Goal: Navigation & Orientation: Find specific page/section

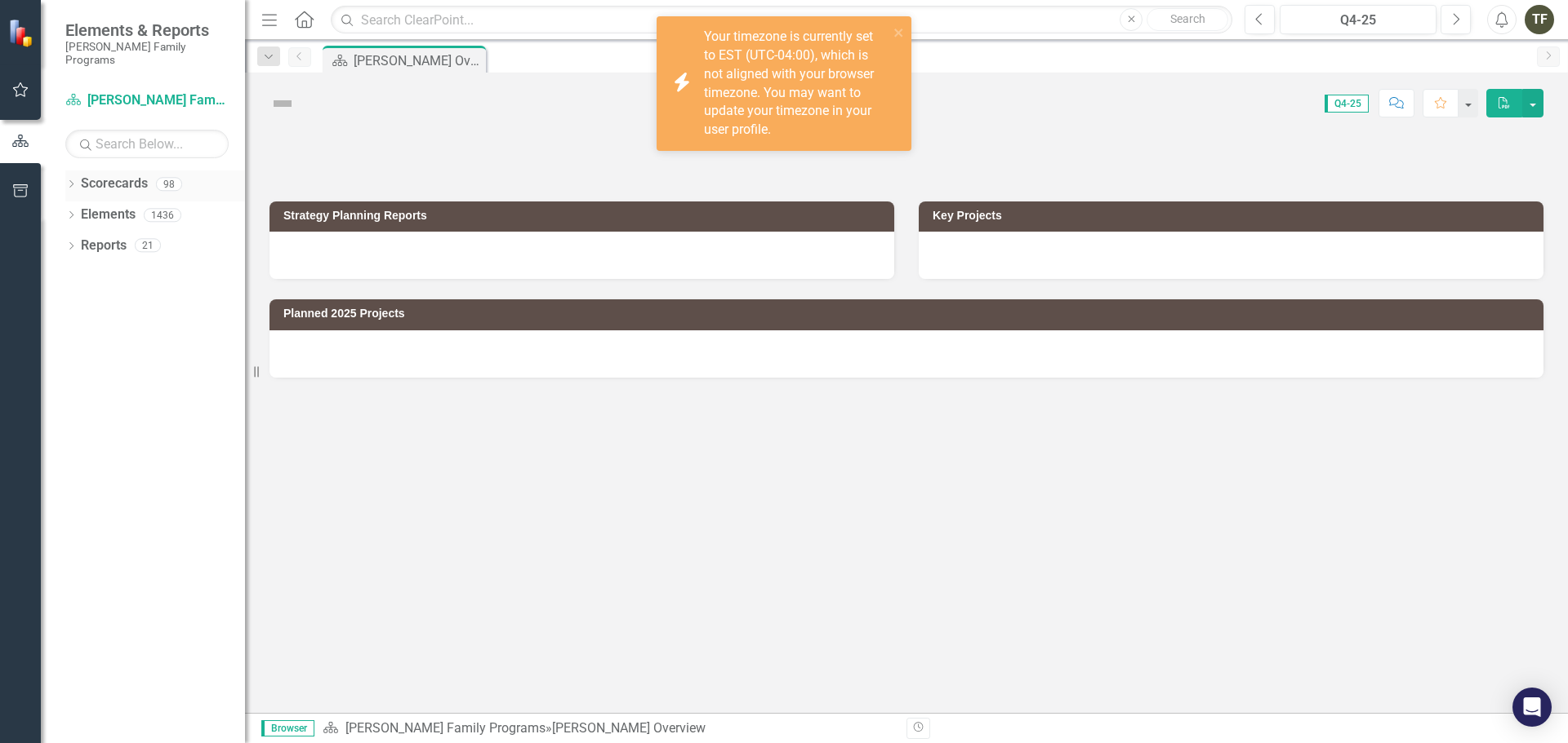
click at [69, 181] on icon "Dropdown" at bounding box center [71, 185] width 11 height 9
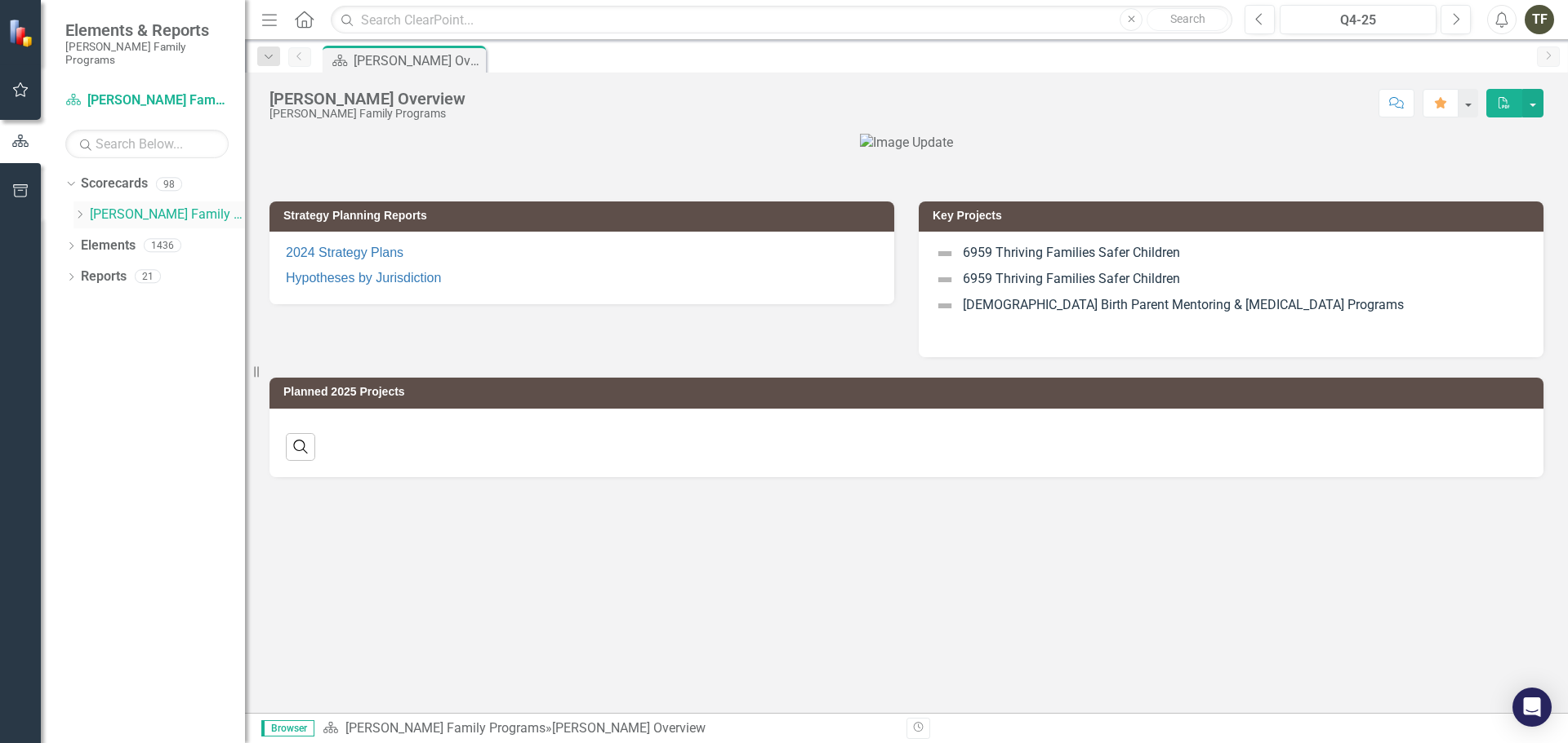
click at [81, 210] on icon at bounding box center [80, 214] width 4 height 8
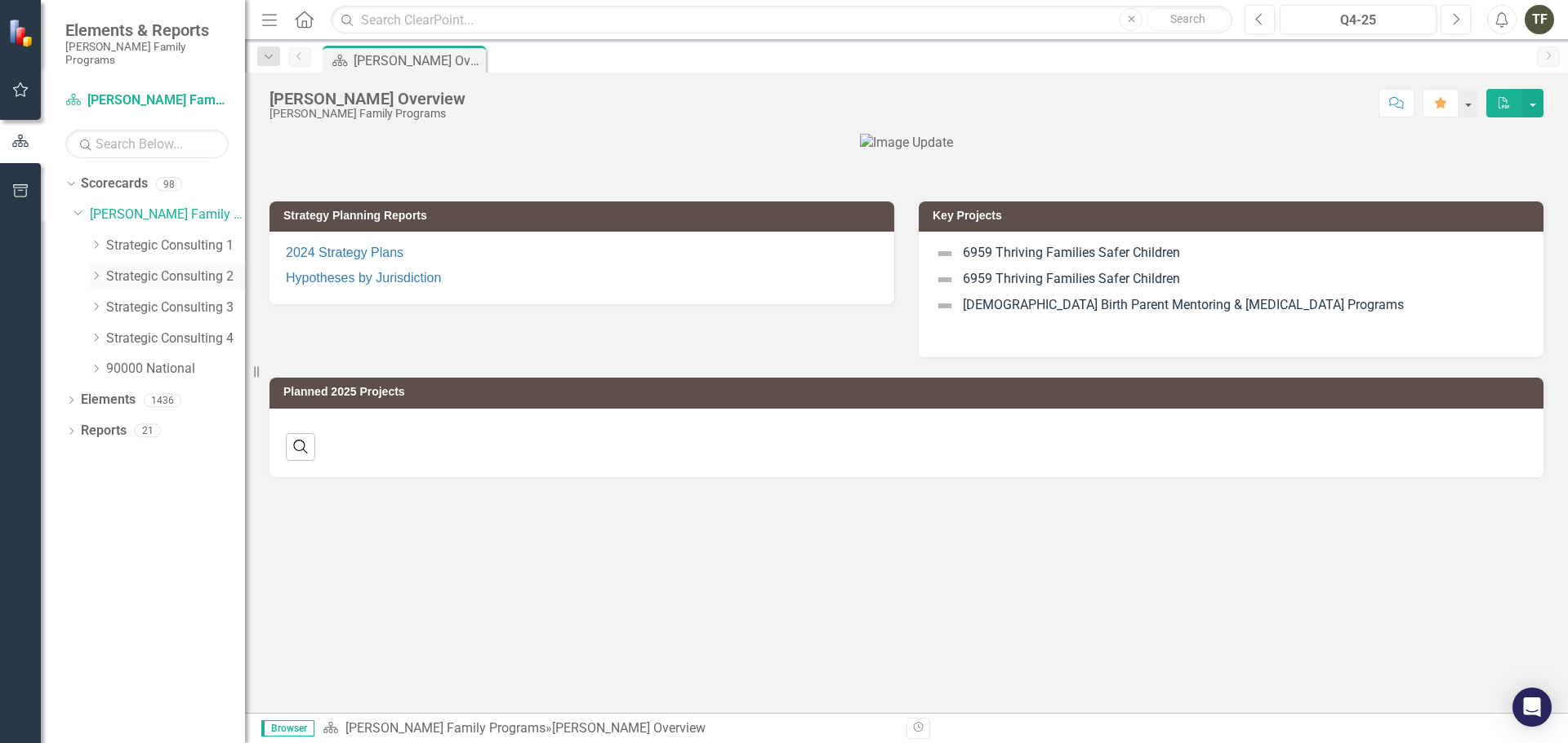
click at [94, 271] on icon "Dropdown" at bounding box center [96, 275] width 12 height 9
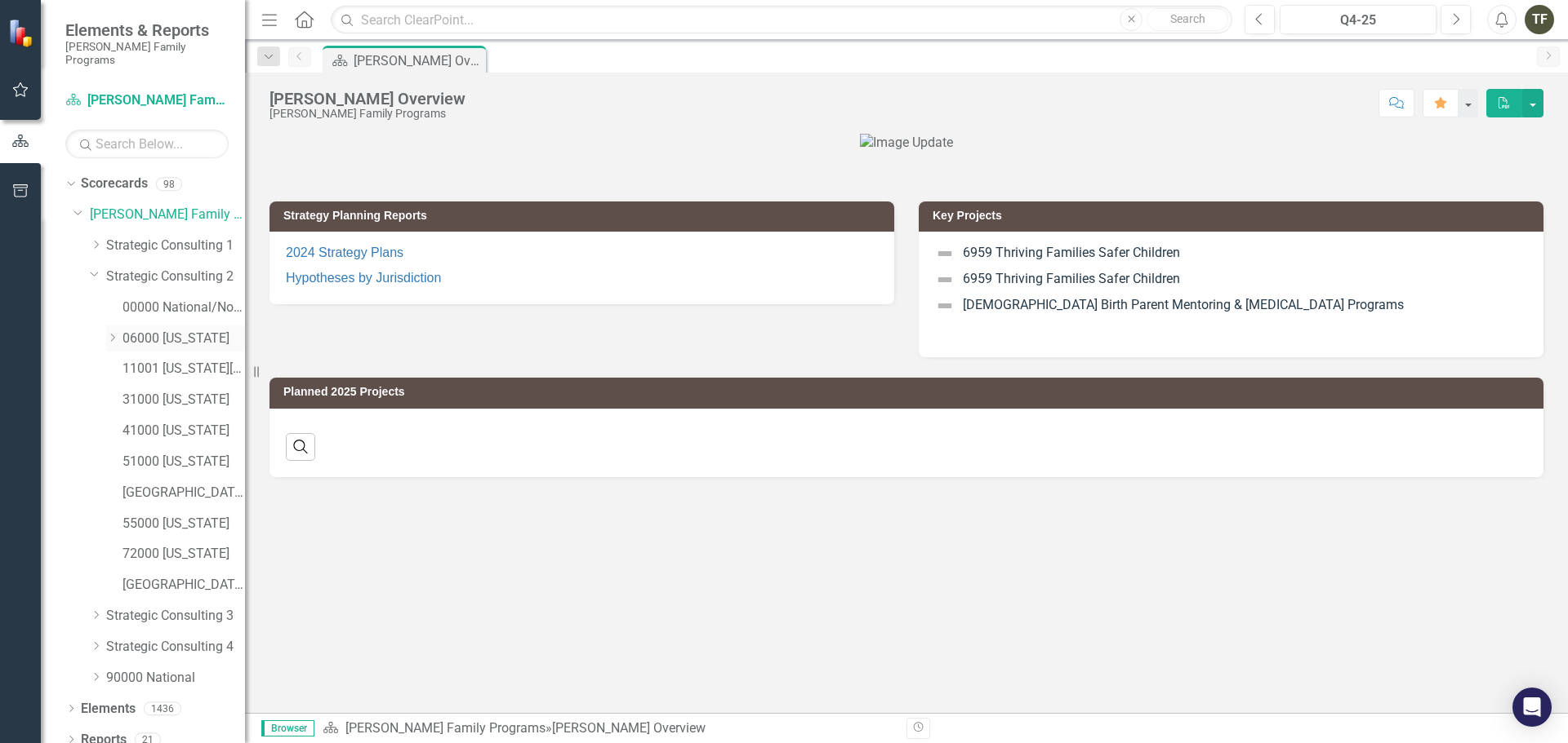
click at [153, 329] on link "06000 [US_STATE]" at bounding box center [184, 339] width 122 height 19
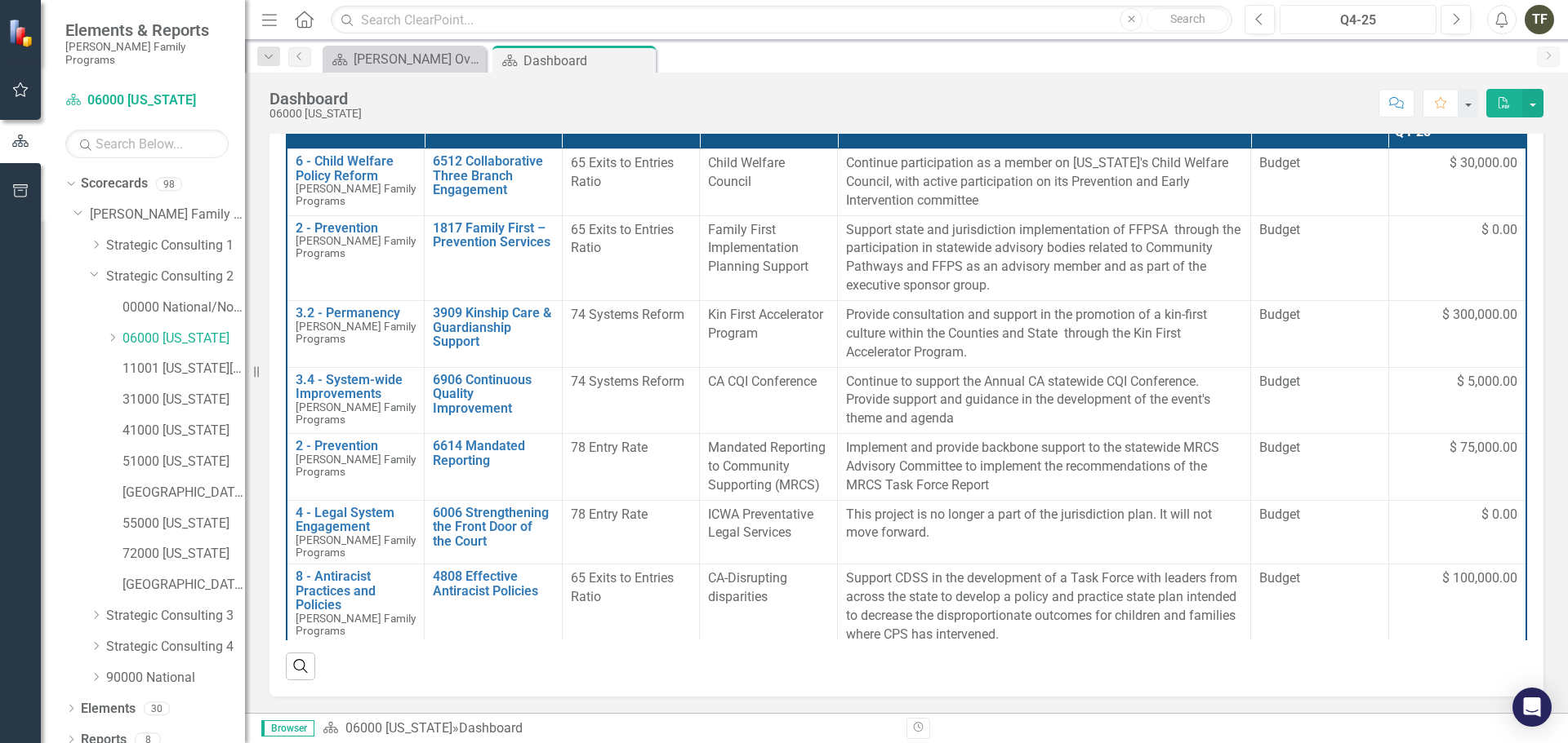
click at [1407, 9] on button "Q4-25" at bounding box center [1358, 20] width 157 height 29
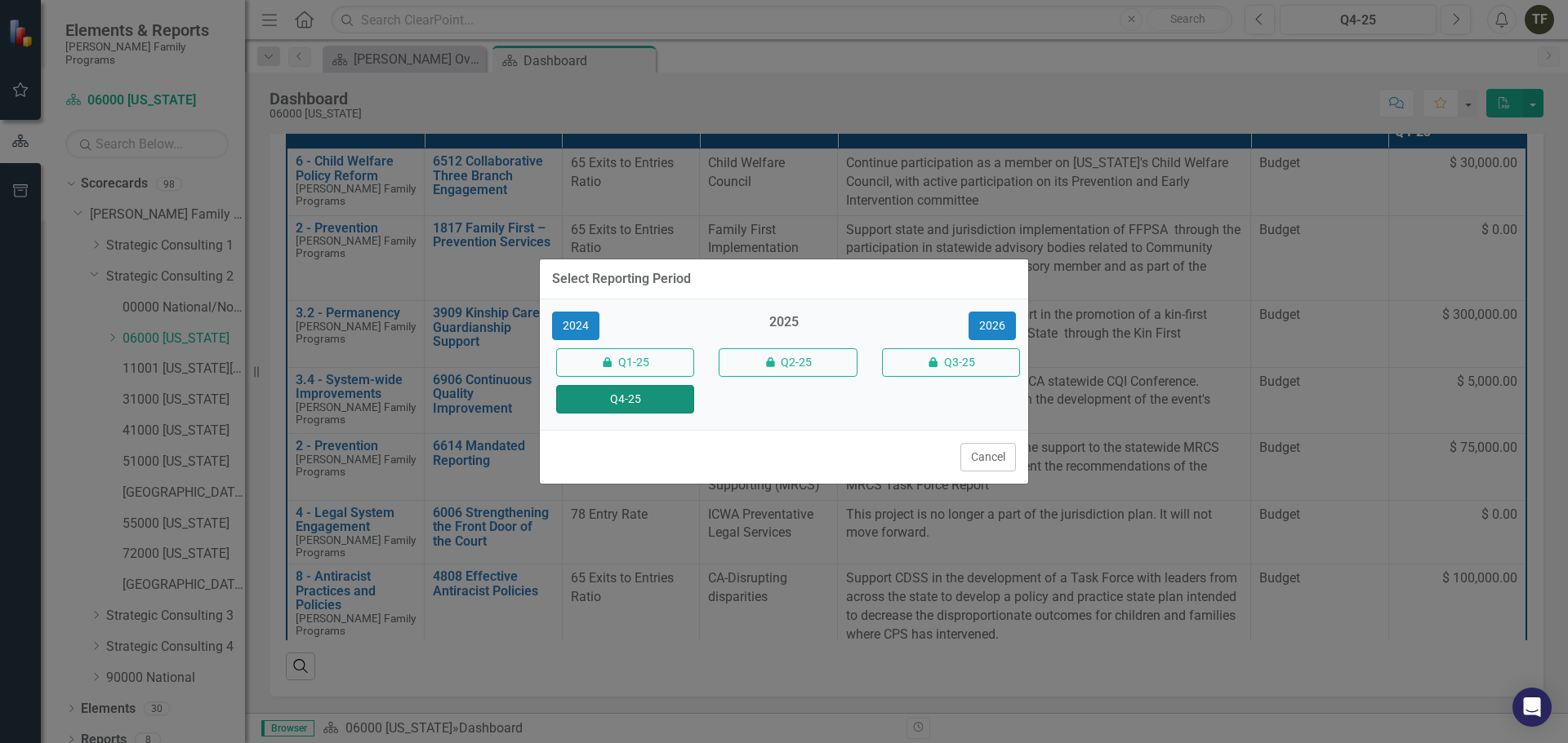
click at [567, 412] on button "Q4-25" at bounding box center [625, 399] width 138 height 28
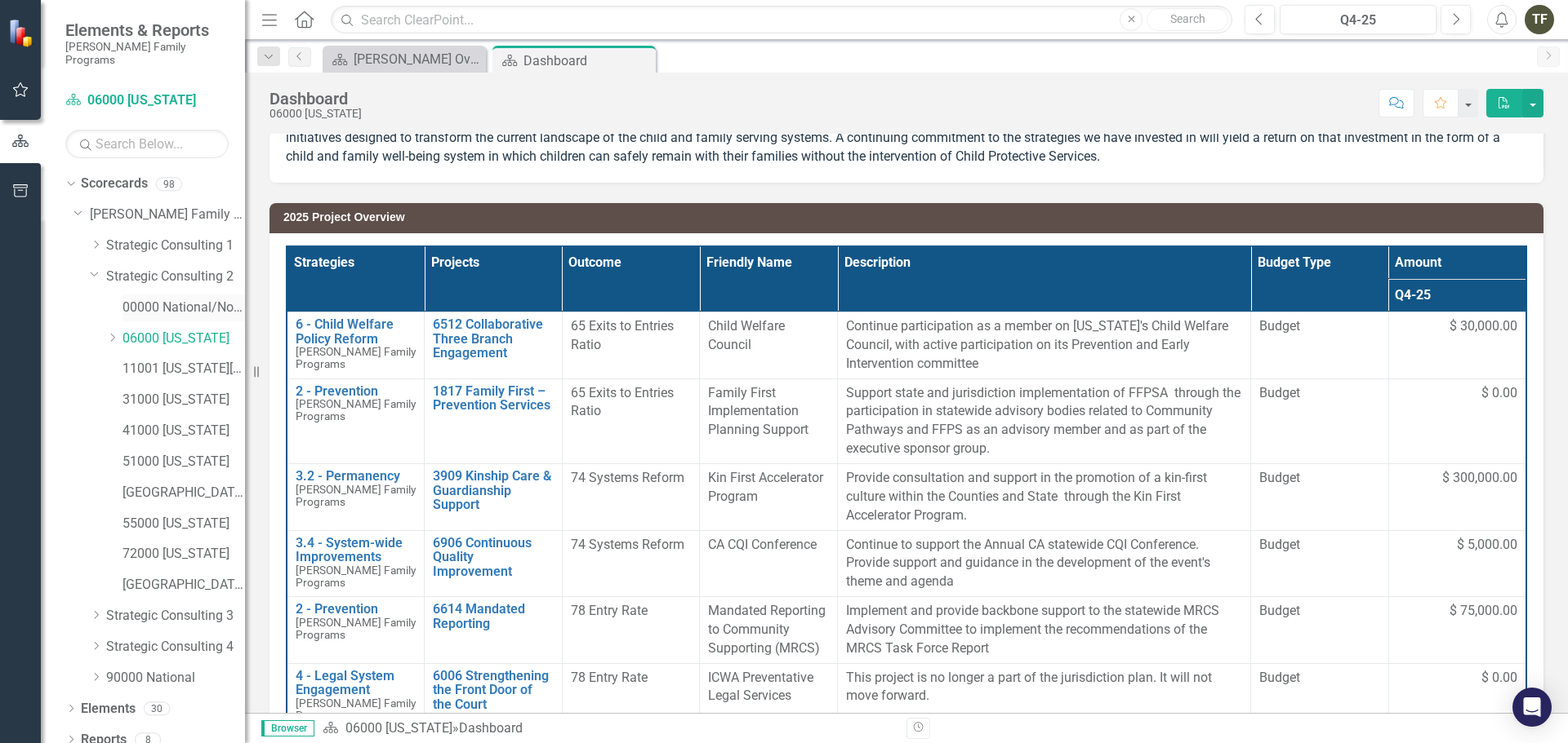
click at [176, 299] on link "00000 National/No Jurisdiction (SC2)" at bounding box center [184, 308] width 122 height 19
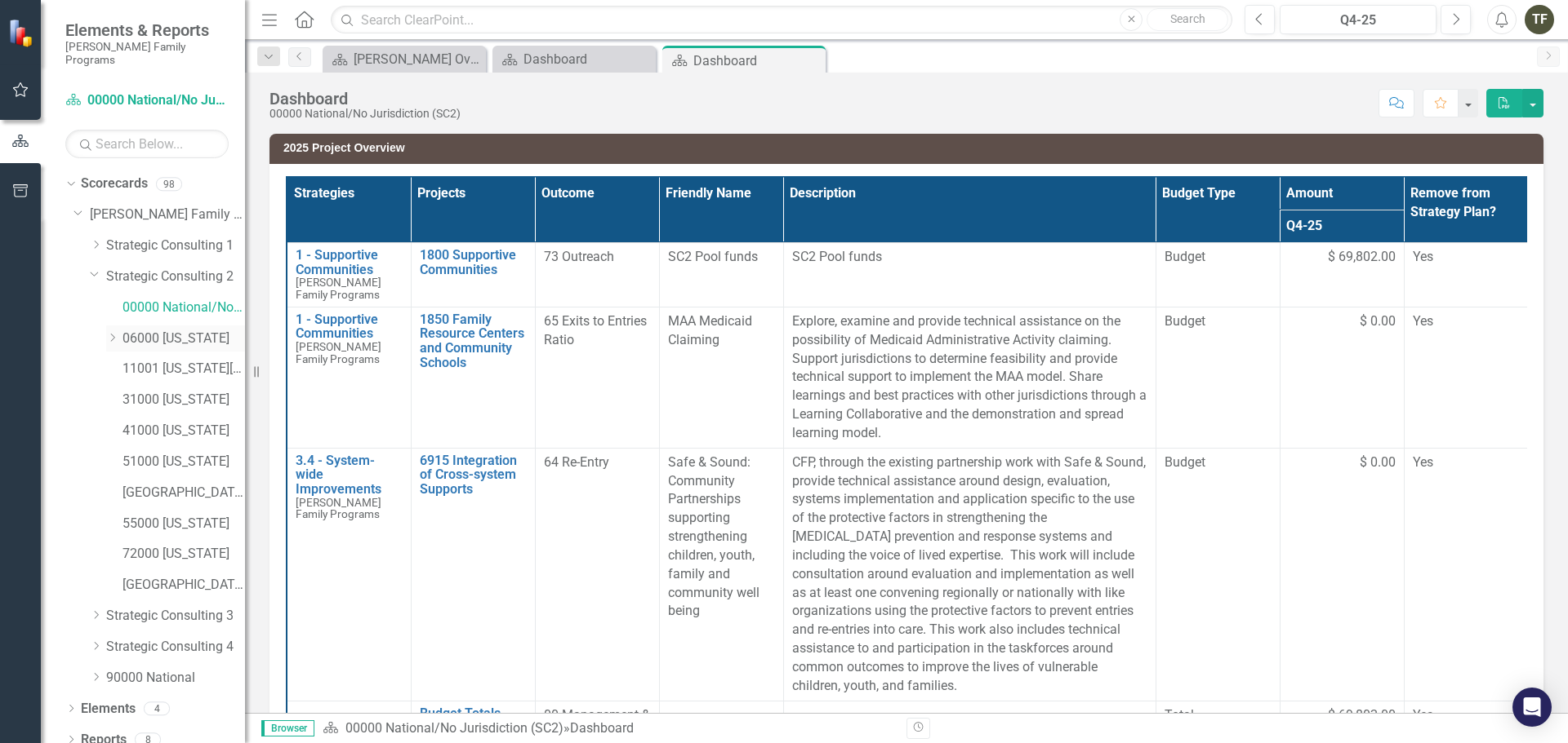
click at [179, 329] on link "06000 [US_STATE]" at bounding box center [184, 339] width 122 height 19
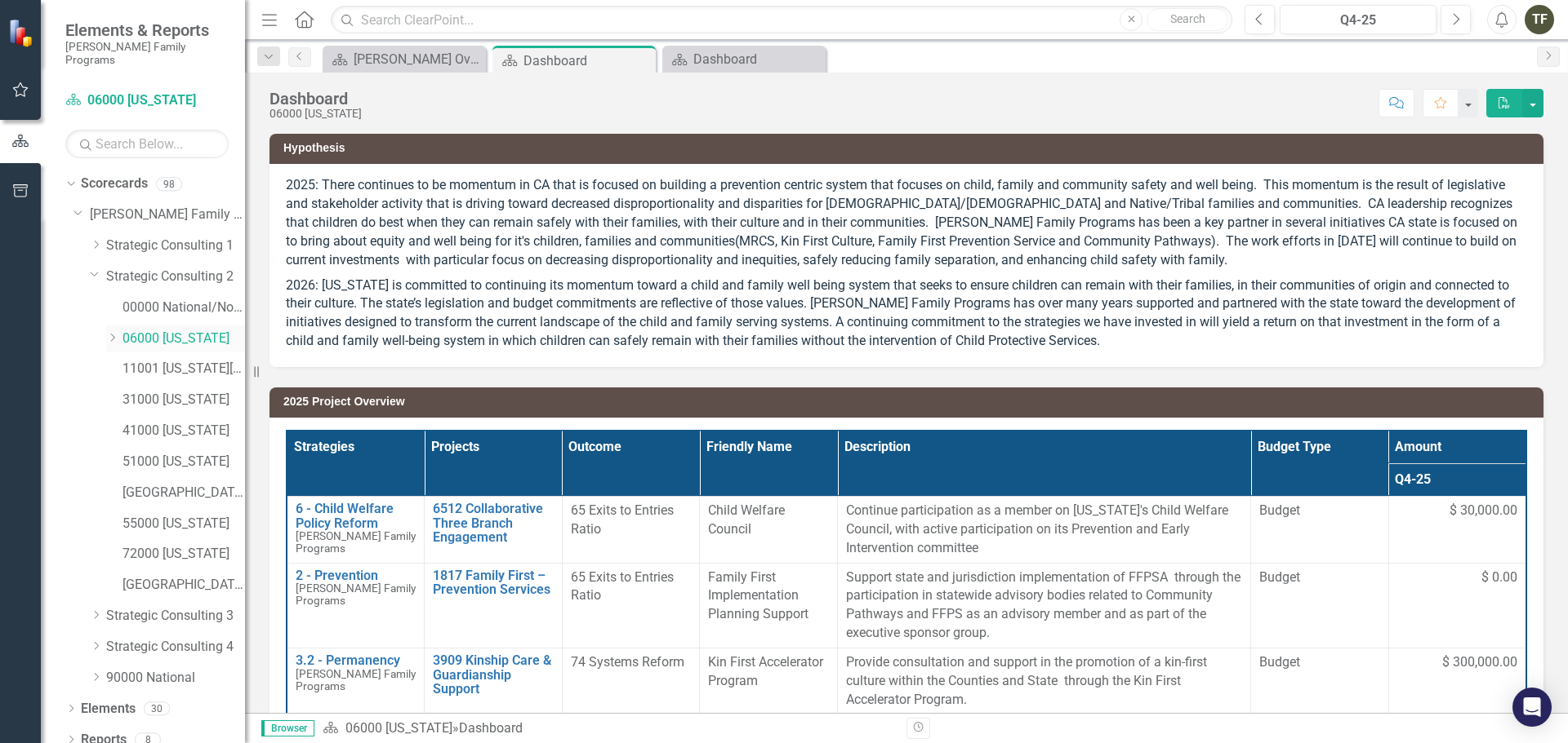
click at [111, 333] on icon "Dropdown" at bounding box center [112, 337] width 12 height 9
click at [156, 329] on link "06000 [US_STATE]" at bounding box center [184, 339] width 122 height 19
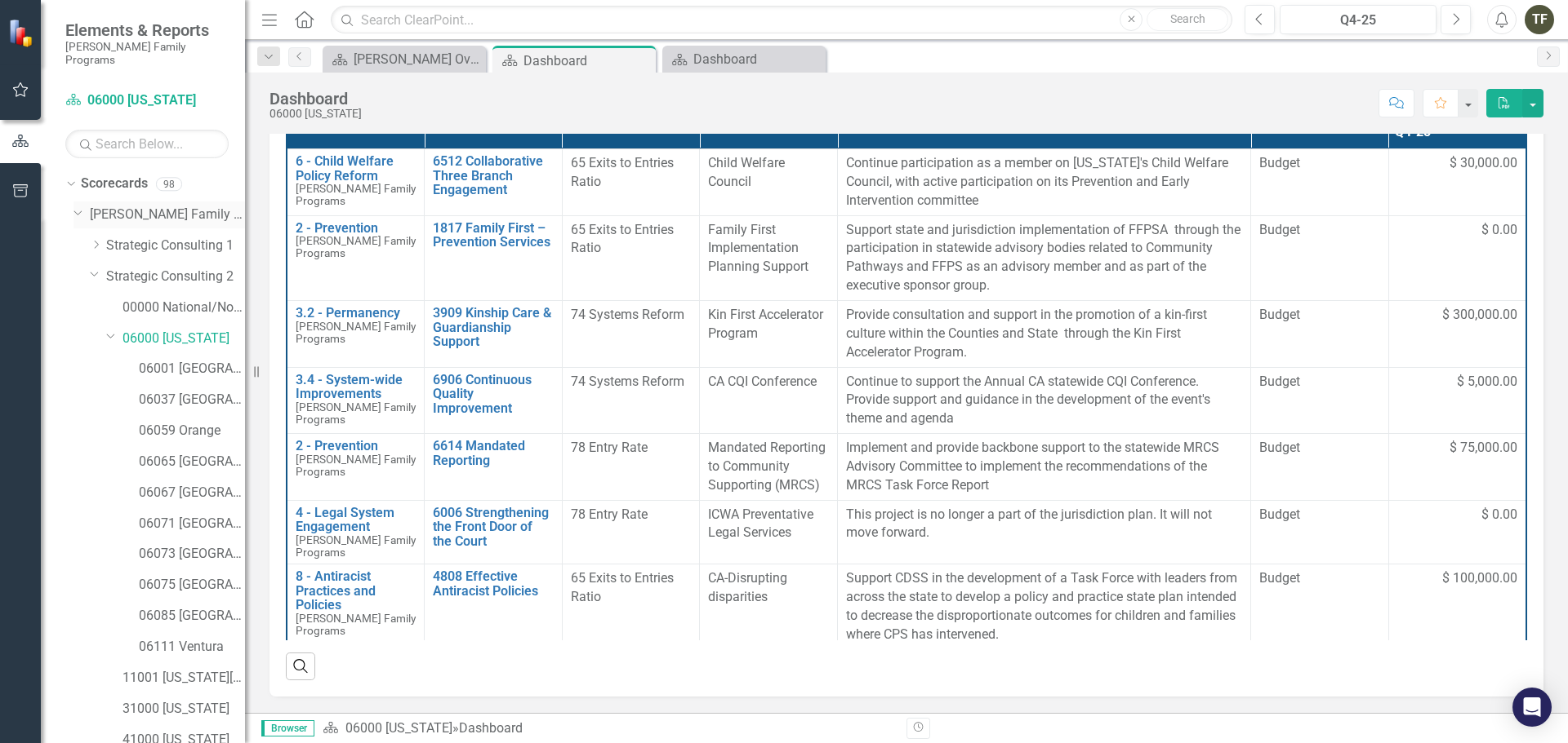
click at [79, 206] on icon "Dropdown" at bounding box center [78, 212] width 9 height 12
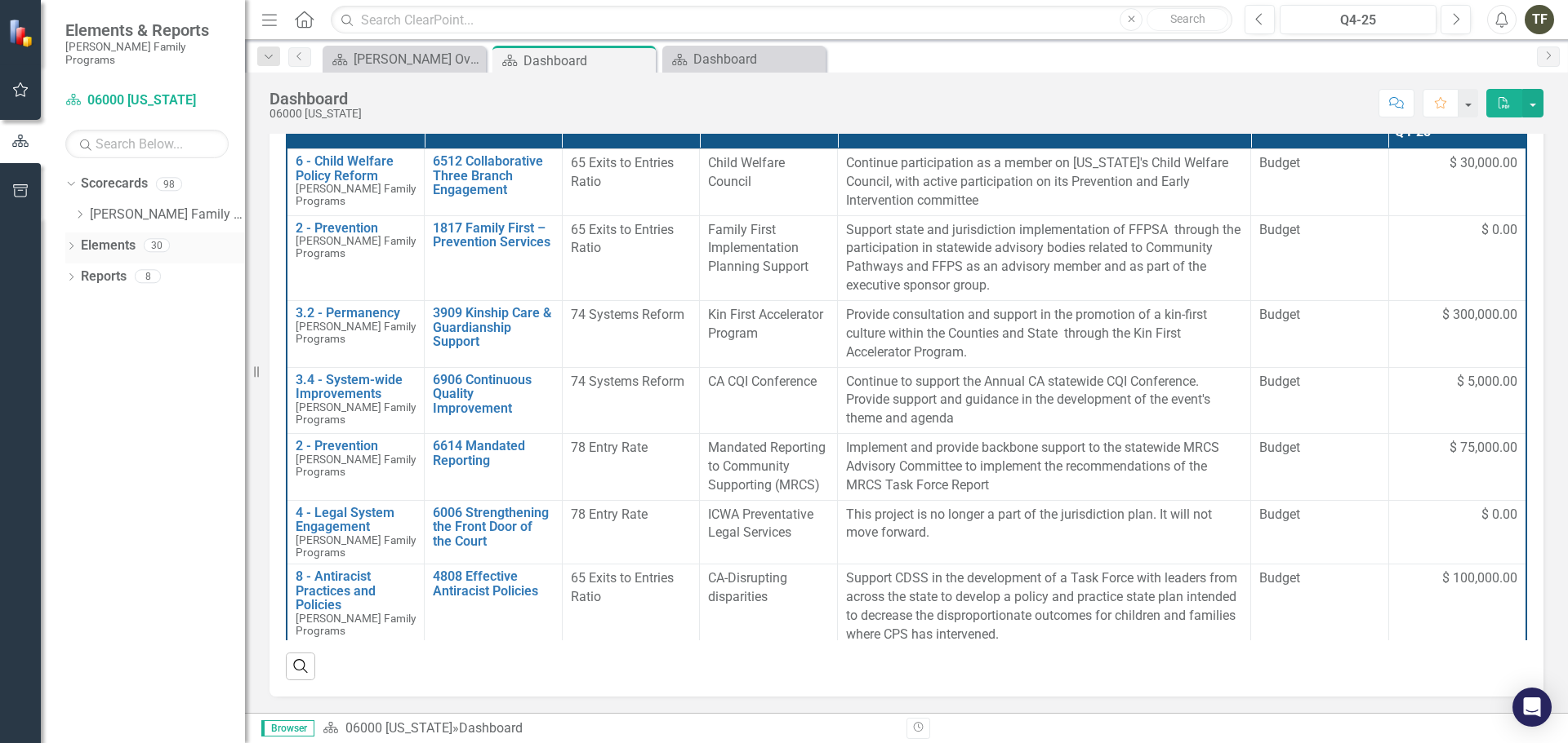
click at [69, 243] on icon "Dropdown" at bounding box center [71, 247] width 11 height 9
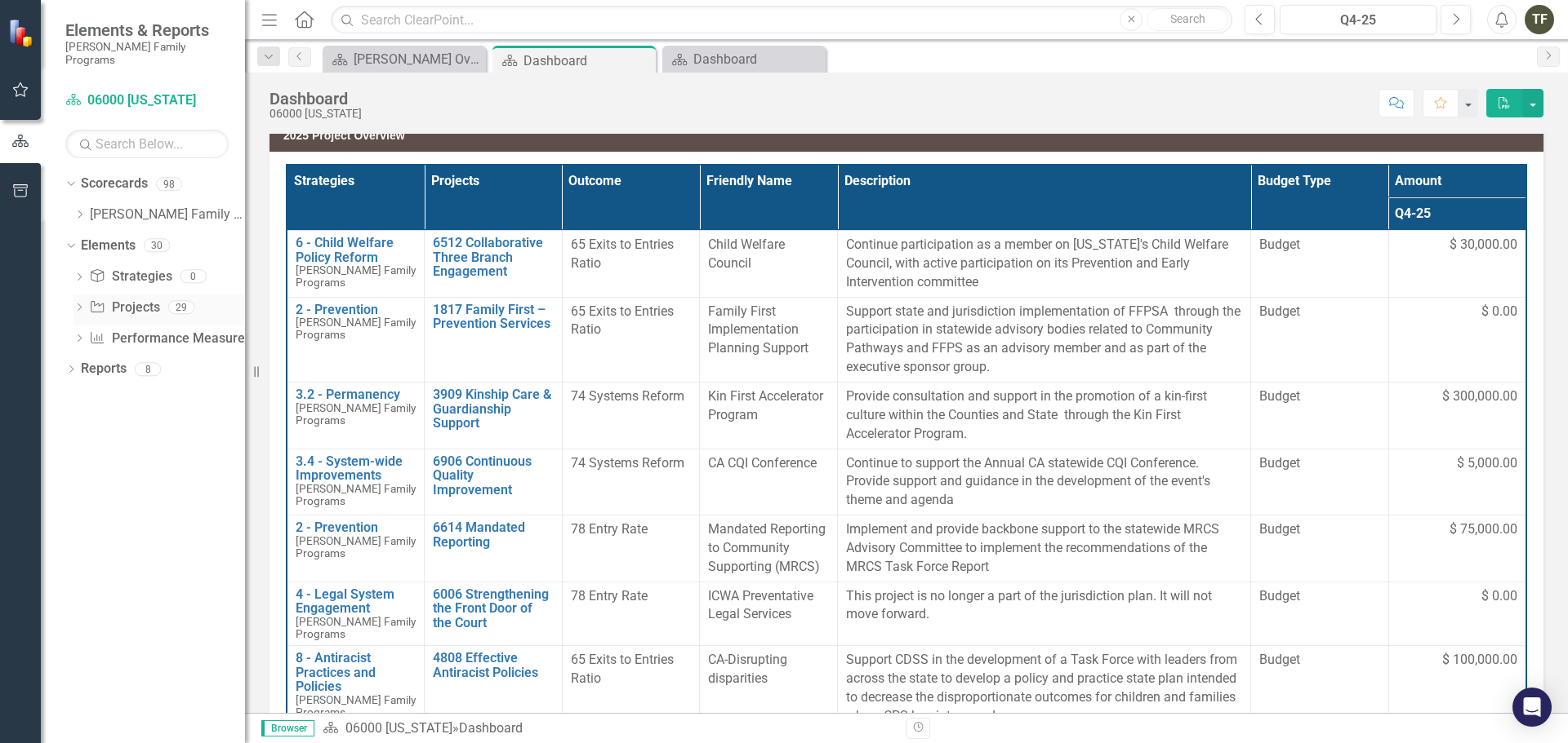
click at [82, 304] on icon "Dropdown" at bounding box center [78, 309] width 11 height 9
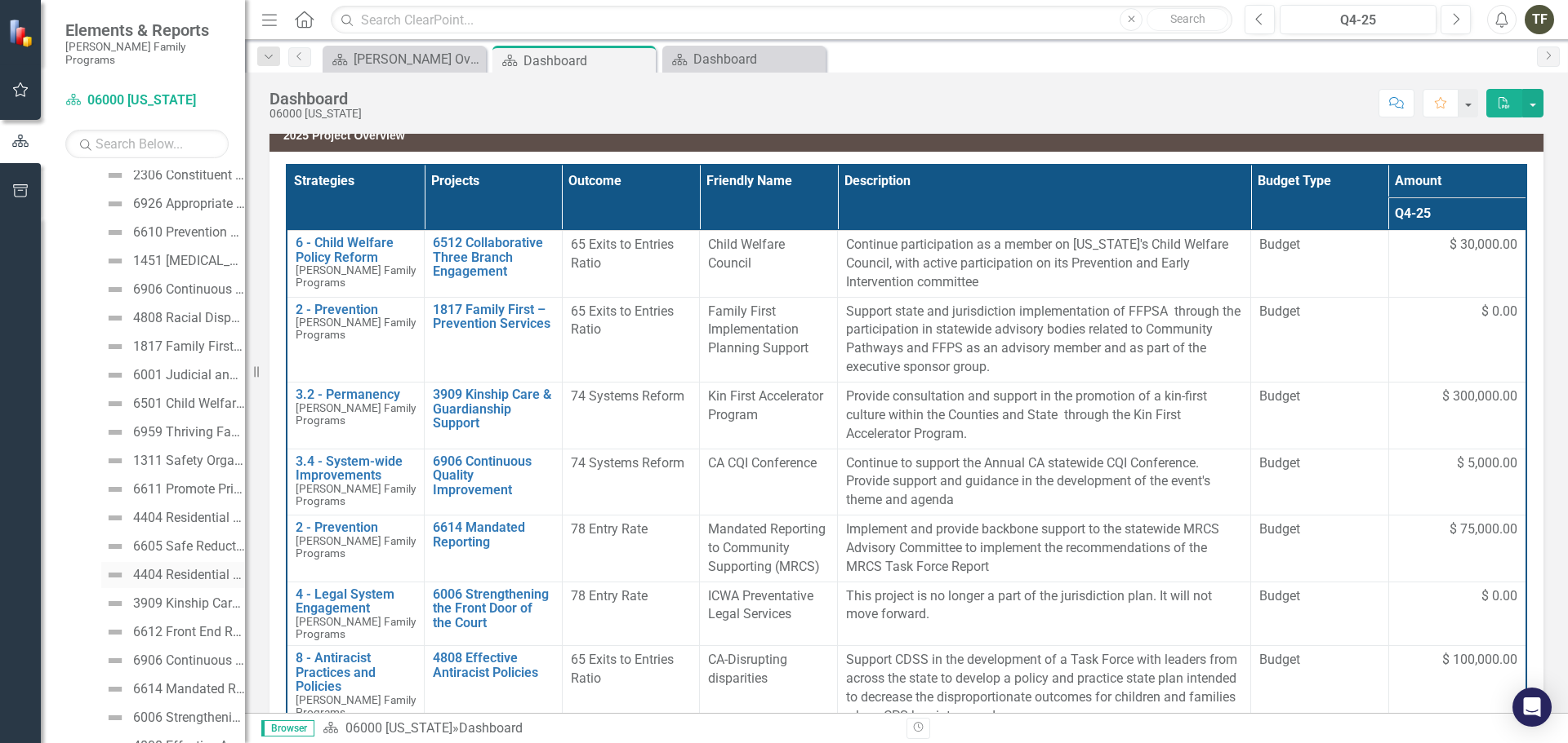
click at [191, 568] on div "4404 Residential Care Reduction and Elimination" at bounding box center [189, 575] width 112 height 15
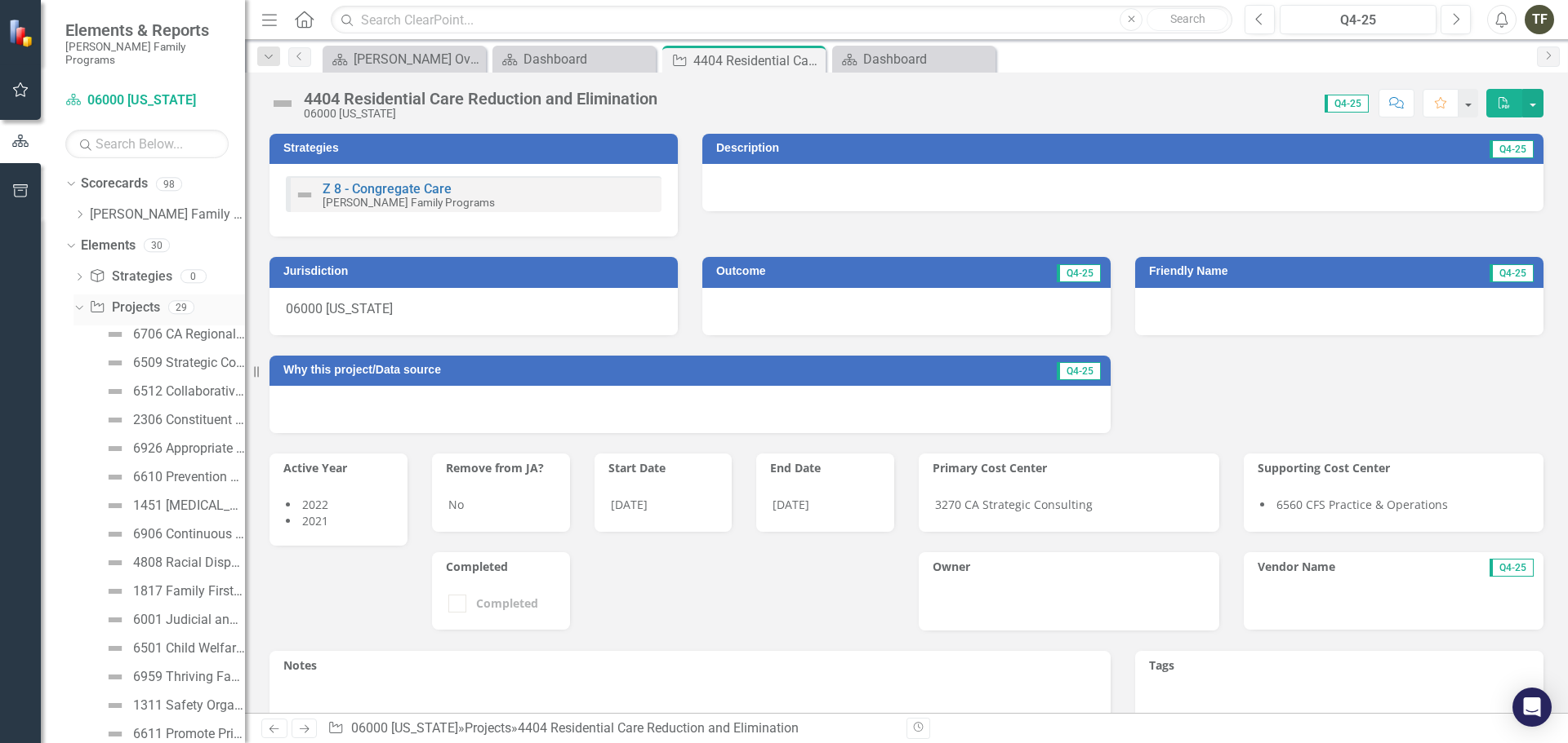
click at [77, 301] on icon "Dropdown" at bounding box center [77, 306] width 9 height 11
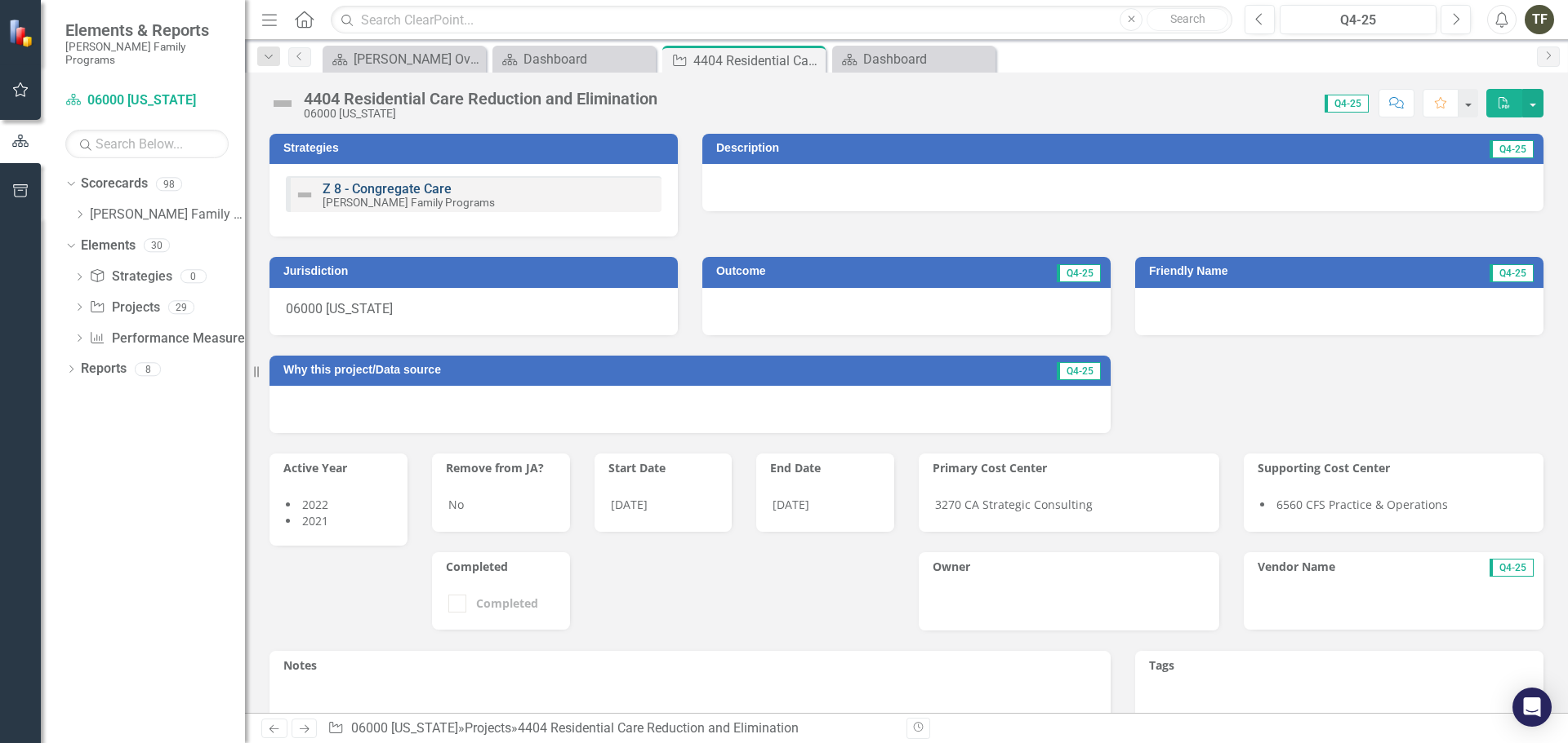
click at [344, 191] on link "Z 8 - Congregate Care" at bounding box center [387, 189] width 129 height 16
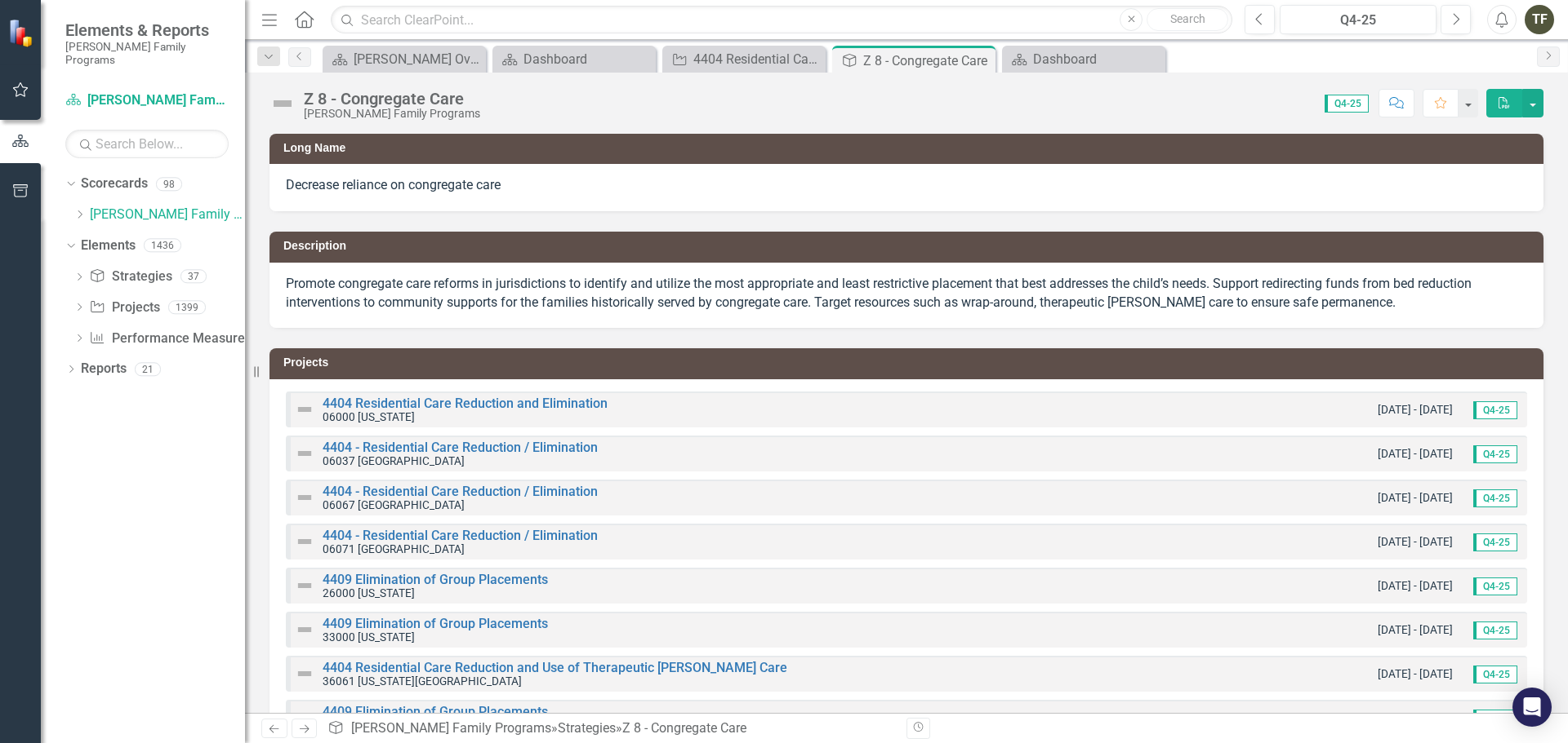
click at [1281, 406] on div "4404 Residential Care Reduction and Elimination 06000 [US_STATE] [DATE] - [DATE…" at bounding box center [906, 409] width 1241 height 36
click at [565, 406] on link "4404 Residential Care Reduction and Elimination" at bounding box center [465, 403] width 285 height 16
